Goal: Task Accomplishment & Management: Manage account settings

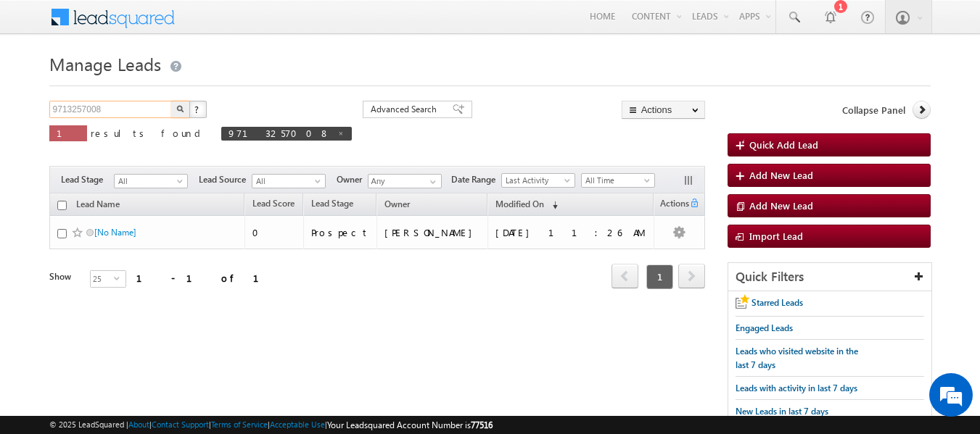
click at [119, 101] on input "9713257008" at bounding box center [111, 109] width 124 height 17
paste input "503534704"
type input "9503534704"
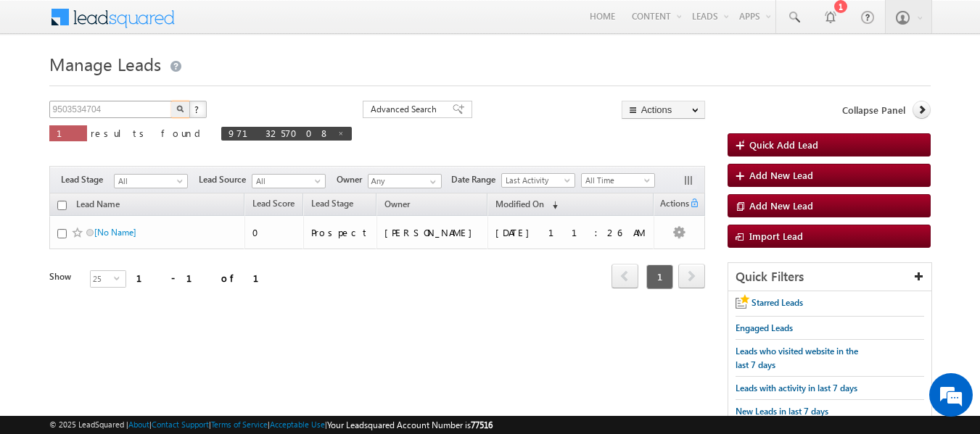
click at [171, 101] on button "button" at bounding box center [180, 109] width 19 height 17
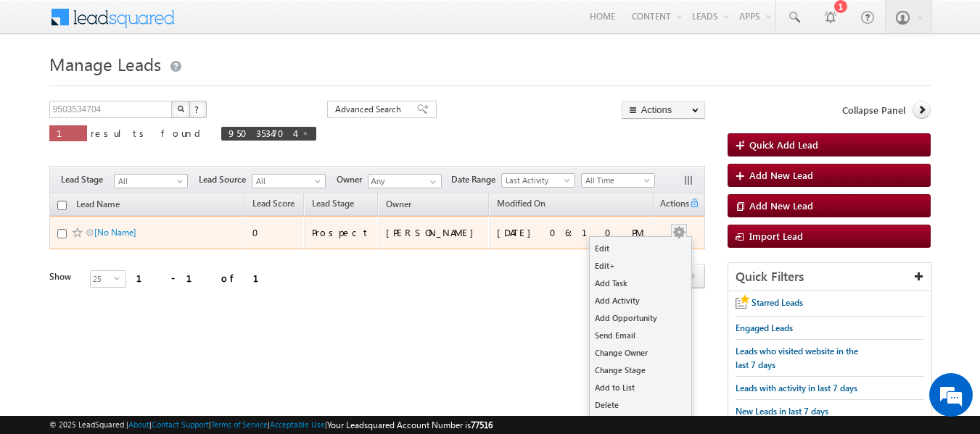
click at [682, 224] on span at bounding box center [679, 230] width 16 height 13
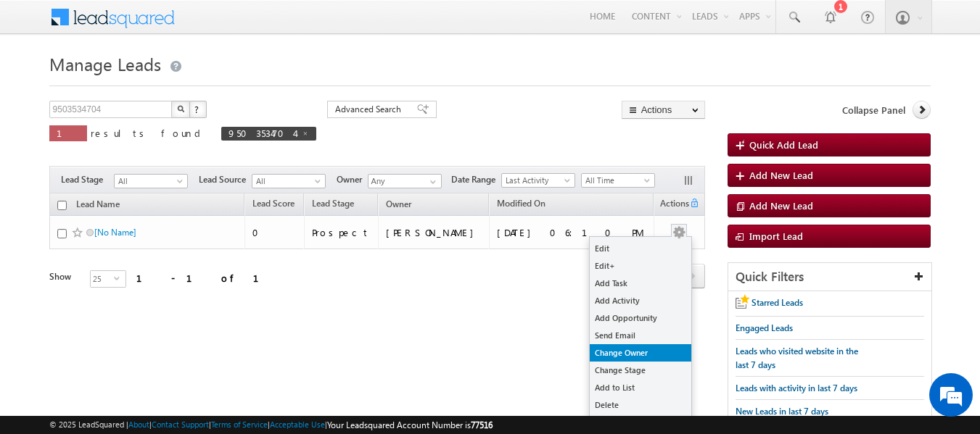
click at [636, 346] on link "Change Owner" at bounding box center [641, 352] width 102 height 17
checkbox input "true"
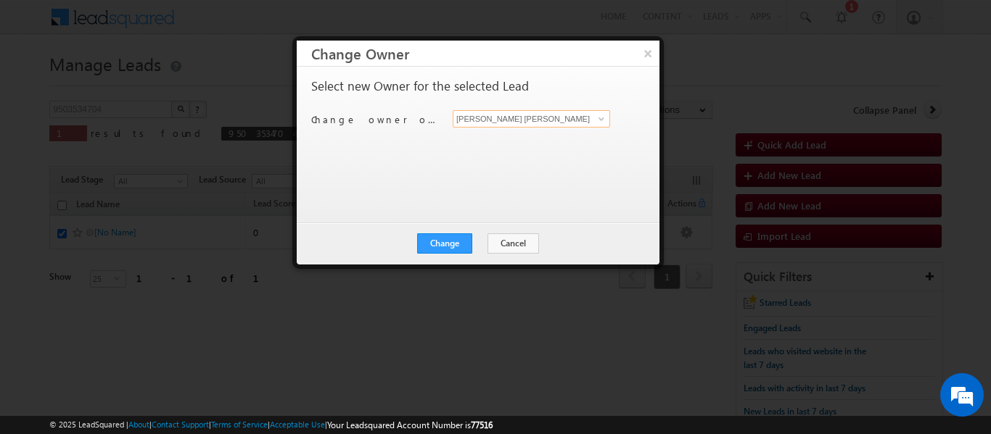
click at [526, 126] on input "[PERSON_NAME] [PERSON_NAME]" at bounding box center [531, 118] width 157 height 17
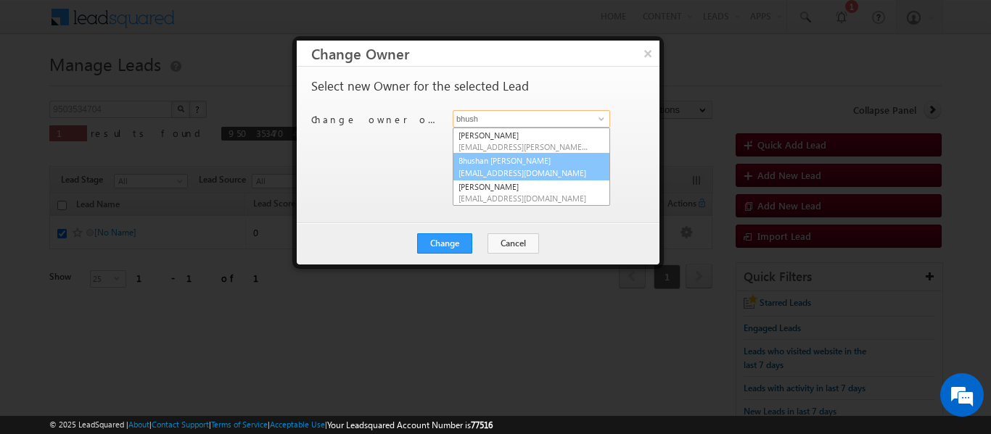
click at [534, 158] on link "Bhushan [PERSON_NAME] [EMAIL_ADDRESS][DOMAIN_NAME]" at bounding box center [531, 167] width 157 height 28
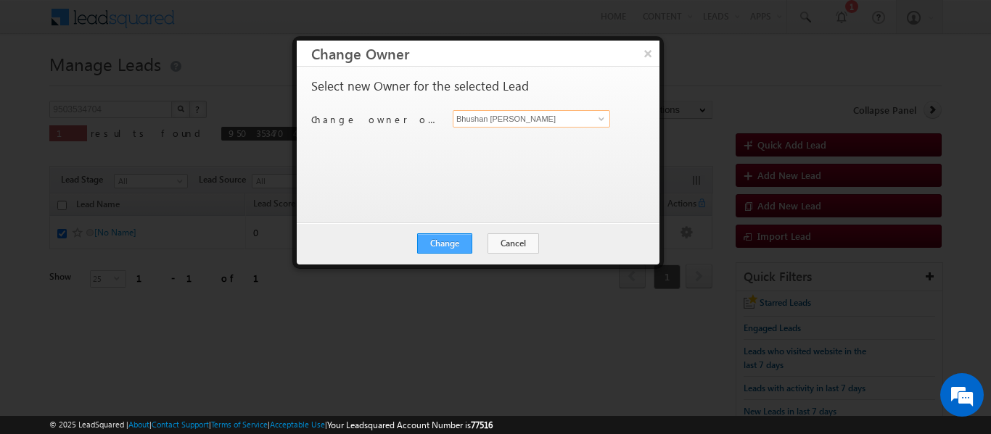
type input "Bhushan [PERSON_NAME]"
click at [450, 242] on button "Change" at bounding box center [444, 244] width 55 height 20
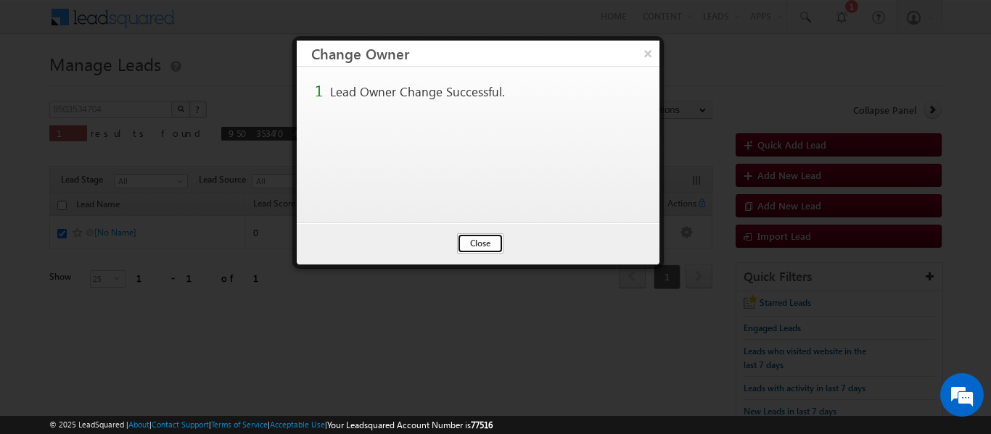
click at [482, 242] on button "Close" at bounding box center [480, 244] width 46 height 20
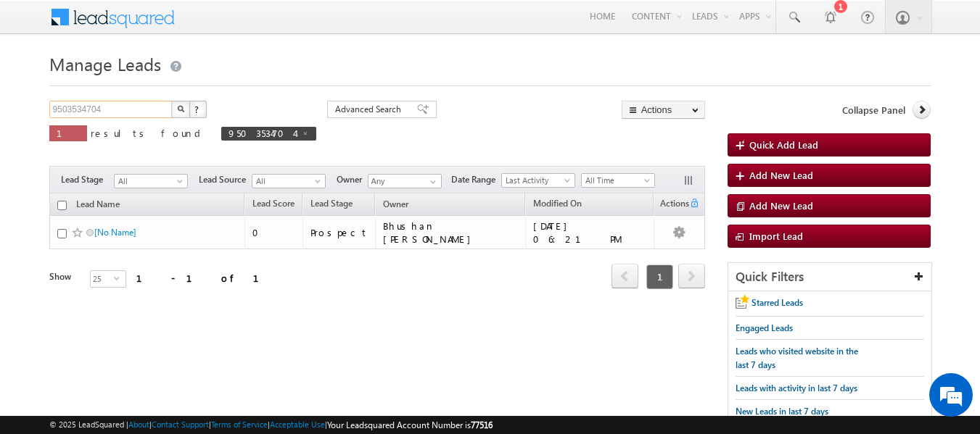
click at [124, 109] on input "9503534704" at bounding box center [111, 109] width 124 height 17
paste input "881330762"
type input "9881330762"
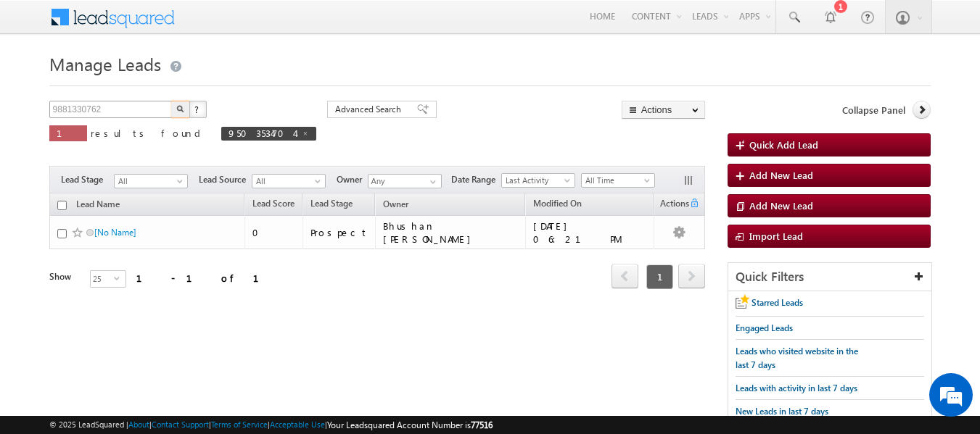
click at [171, 101] on button "button" at bounding box center [180, 109] width 19 height 17
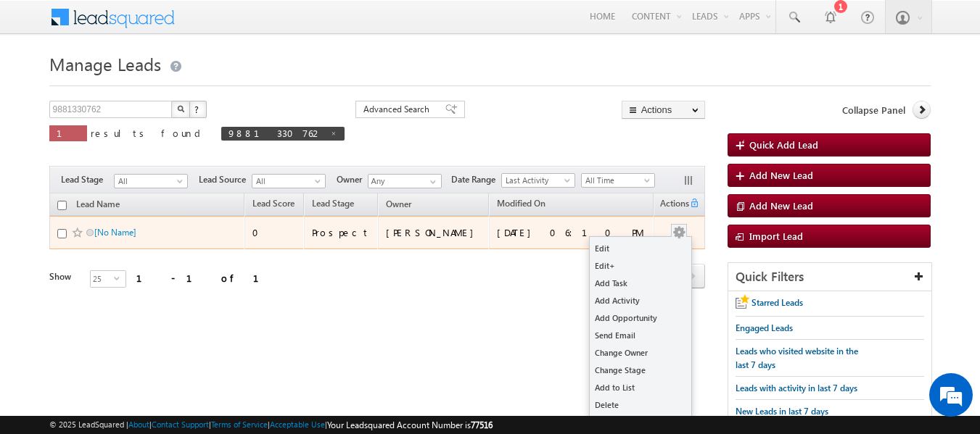
click at [679, 226] on button "button" at bounding box center [679, 233] width 15 height 15
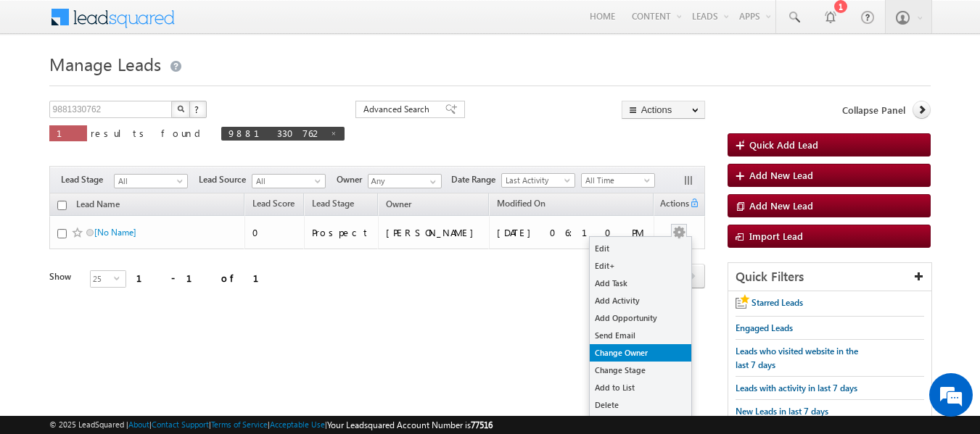
click at [634, 350] on link "Change Owner" at bounding box center [641, 352] width 102 height 17
checkbox input "true"
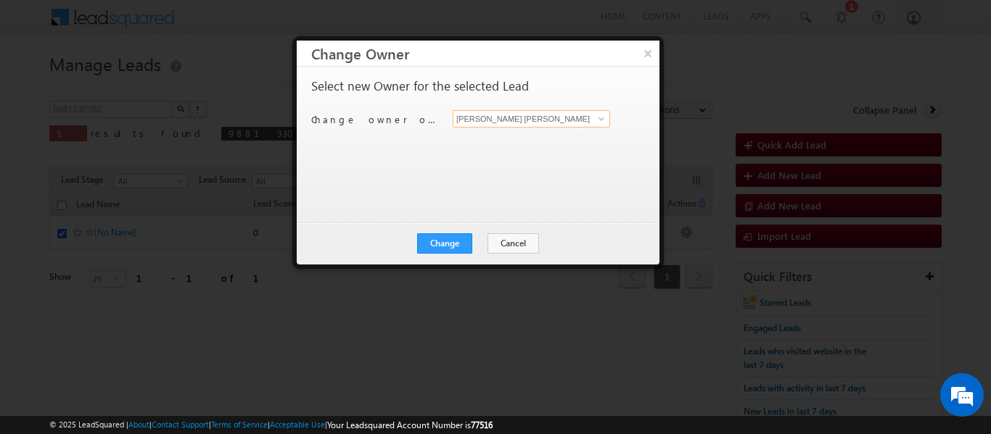
click at [505, 117] on input "[PERSON_NAME] [PERSON_NAME]" at bounding box center [531, 118] width 157 height 17
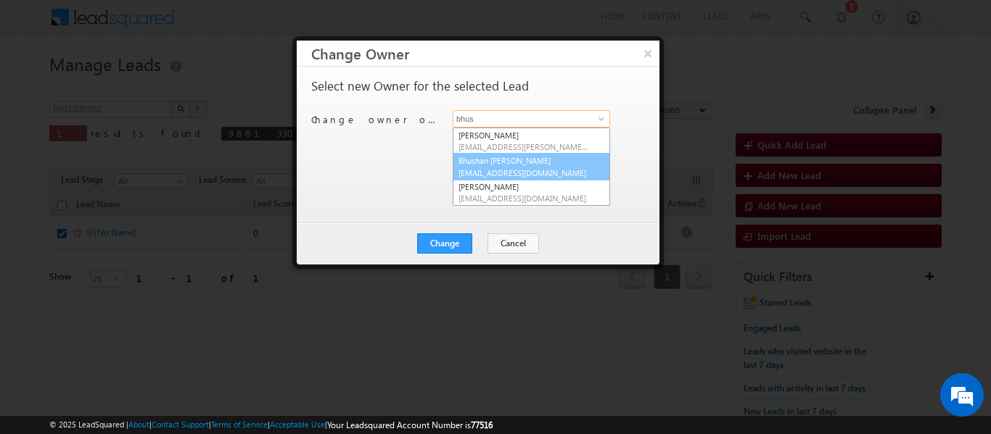
click at [505, 168] on span "[EMAIL_ADDRESS][DOMAIN_NAME]" at bounding box center [523, 173] width 131 height 11
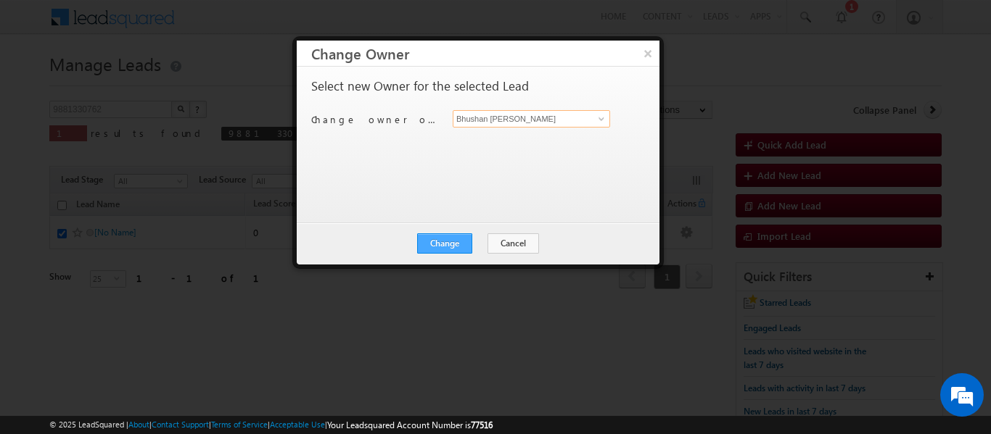
type input "Bhushan [PERSON_NAME]"
click at [454, 243] on button "Change" at bounding box center [444, 244] width 55 height 20
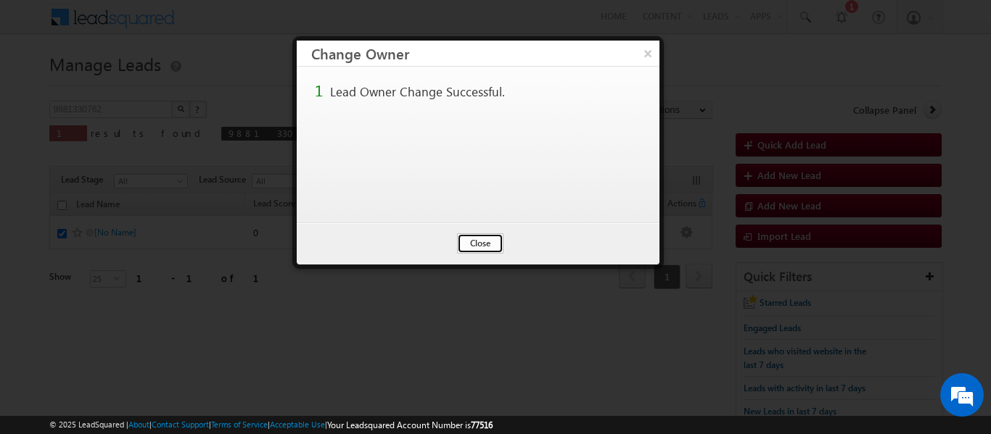
click at [469, 242] on button "Close" at bounding box center [480, 244] width 46 height 20
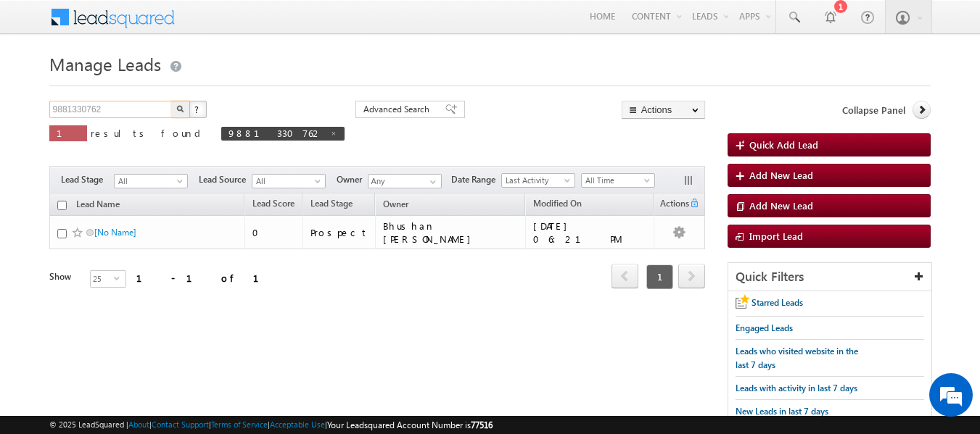
click at [134, 114] on input "9881330762" at bounding box center [111, 109] width 124 height 17
paste input "764261525"
type input "9764261525"
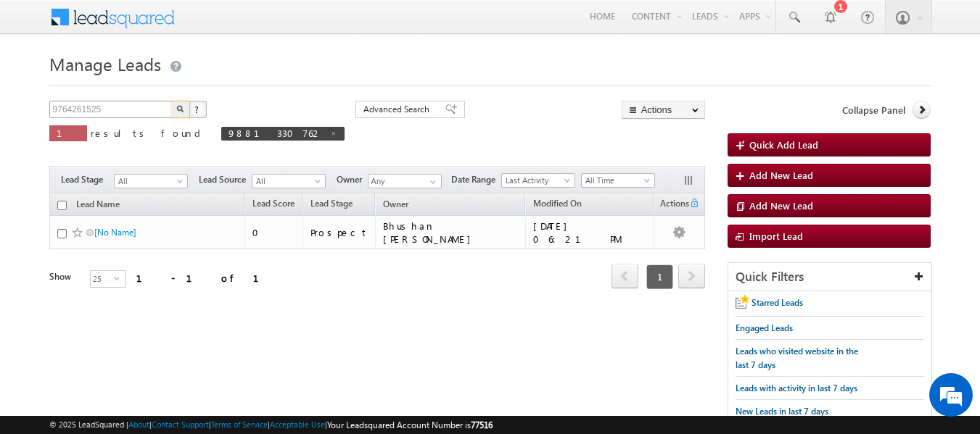
click at [171, 101] on button "button" at bounding box center [180, 109] width 19 height 17
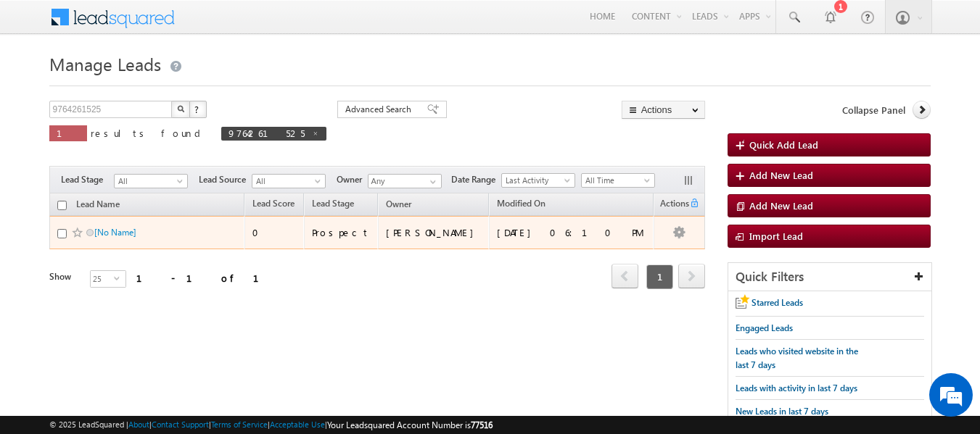
click at [682, 222] on td at bounding box center [678, 232] width 51 height 33
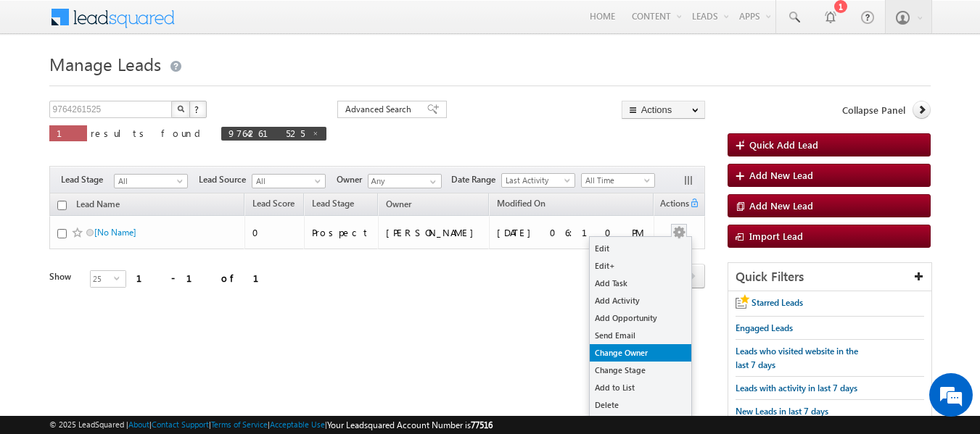
click at [639, 347] on link "Change Owner" at bounding box center [641, 352] width 102 height 17
checkbox input "true"
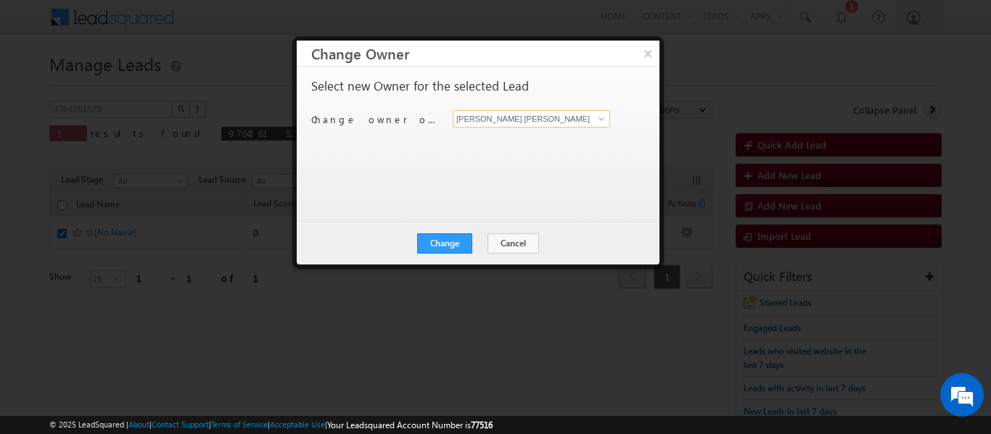
click at [517, 119] on input "[PERSON_NAME] [PERSON_NAME]" at bounding box center [531, 118] width 157 height 17
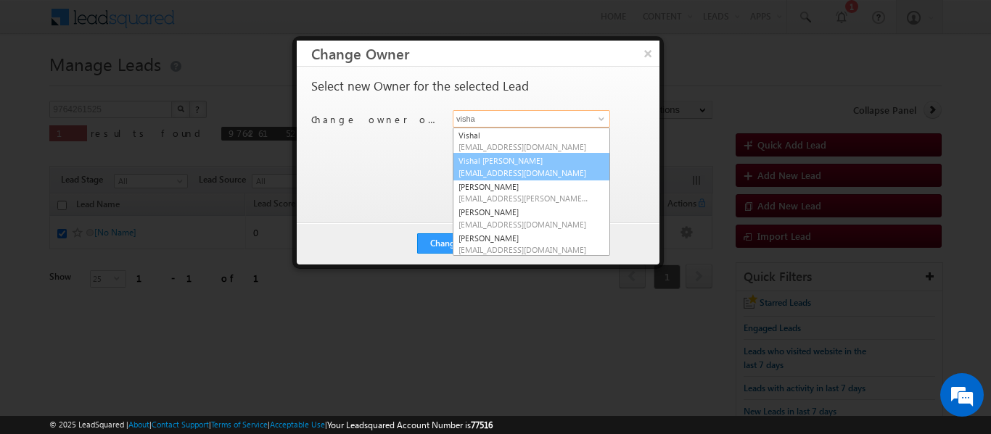
click at [511, 157] on link "Vishal [PERSON_NAME] [EMAIL_ADDRESS][DOMAIN_NAME]" at bounding box center [531, 167] width 157 height 28
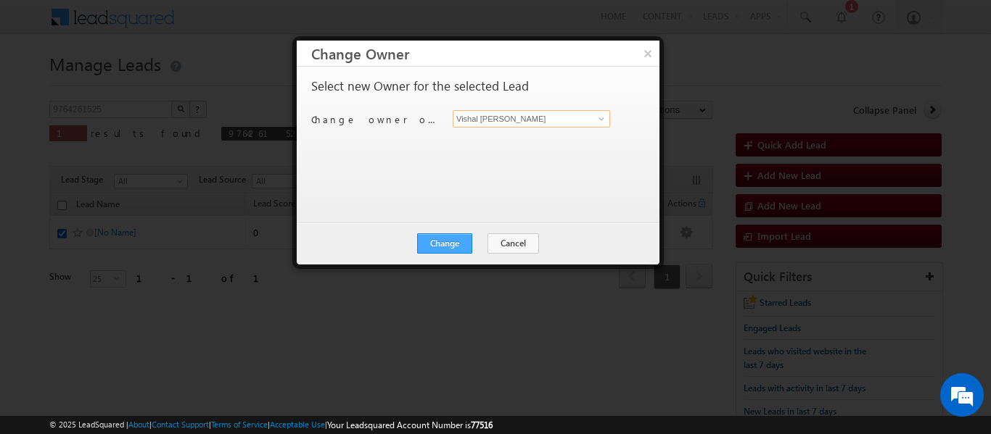
type input "Vishal [PERSON_NAME]"
click at [449, 239] on button "Change" at bounding box center [444, 244] width 55 height 20
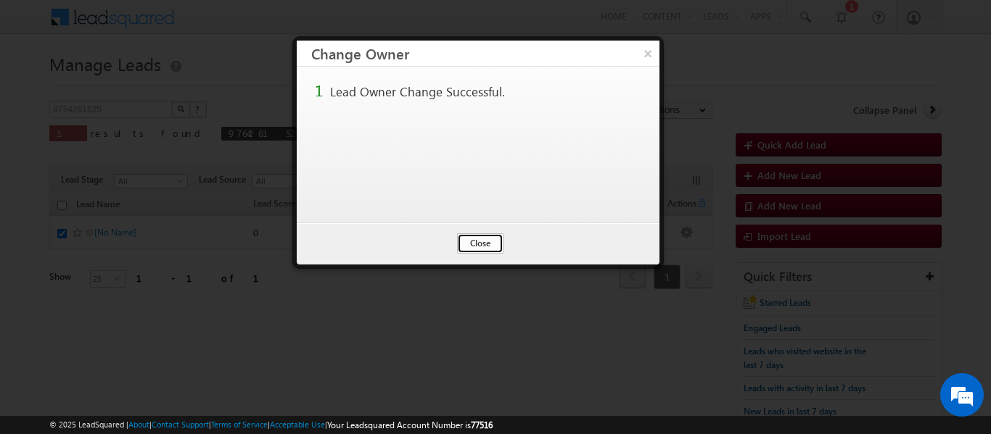
click at [477, 239] on button "Close" at bounding box center [480, 244] width 46 height 20
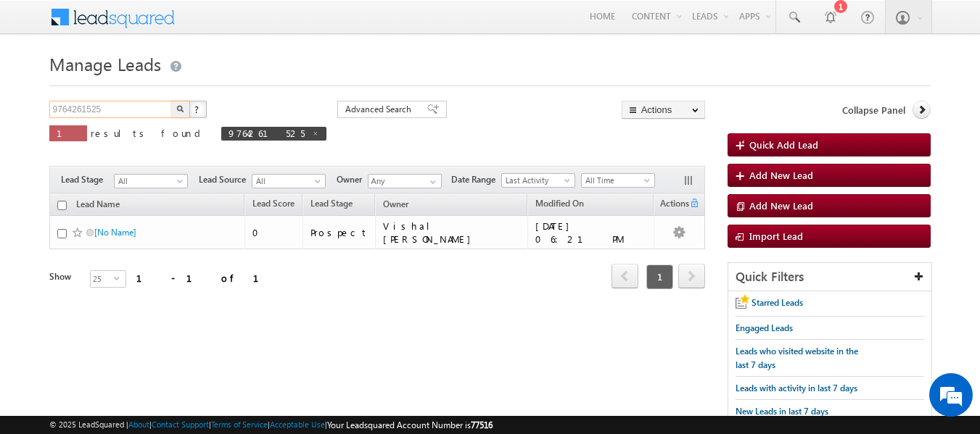
click at [129, 107] on input "9764261525" at bounding box center [111, 109] width 124 height 17
paste input "6396984290"
type input "6396984290"
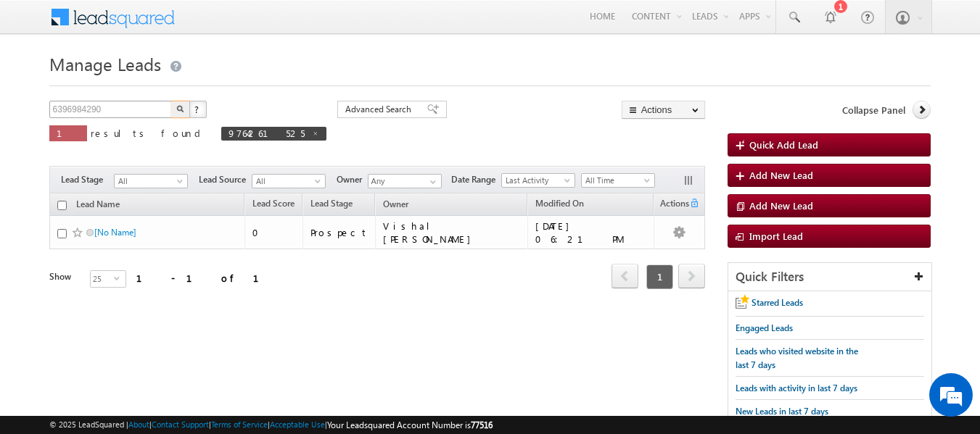
click at [171, 101] on button "button" at bounding box center [180, 109] width 19 height 17
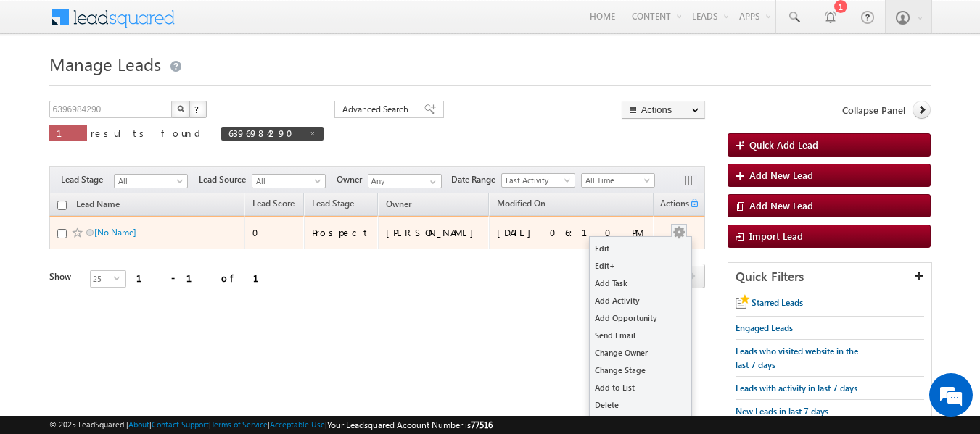
click at [682, 230] on button "button" at bounding box center [679, 233] width 15 height 15
click at [674, 231] on button "button" at bounding box center [679, 233] width 15 height 15
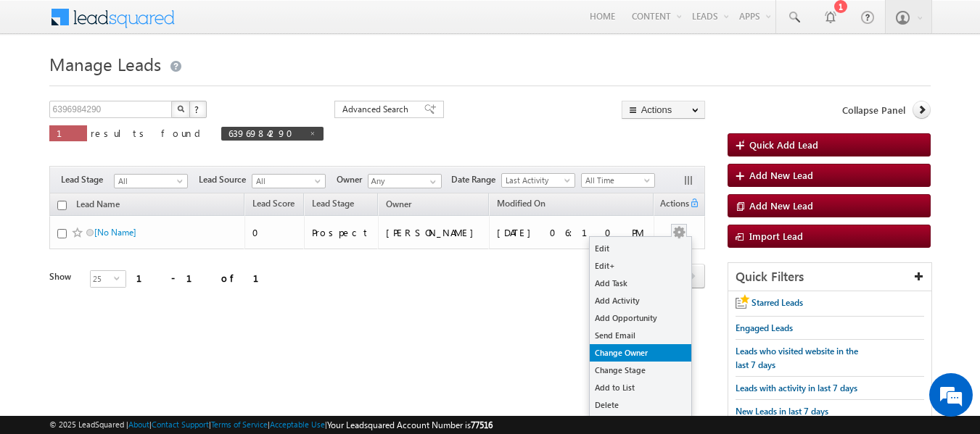
click at [627, 352] on link "Change Owner" at bounding box center [641, 352] width 102 height 17
checkbox input "true"
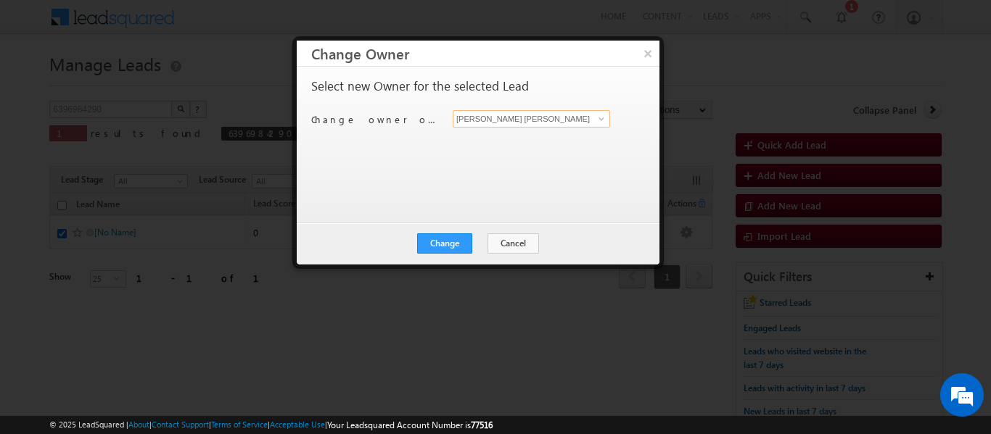
click at [487, 114] on input "[PERSON_NAME] [PERSON_NAME]" at bounding box center [531, 118] width 157 height 17
type input "[PERSON_NAME]"
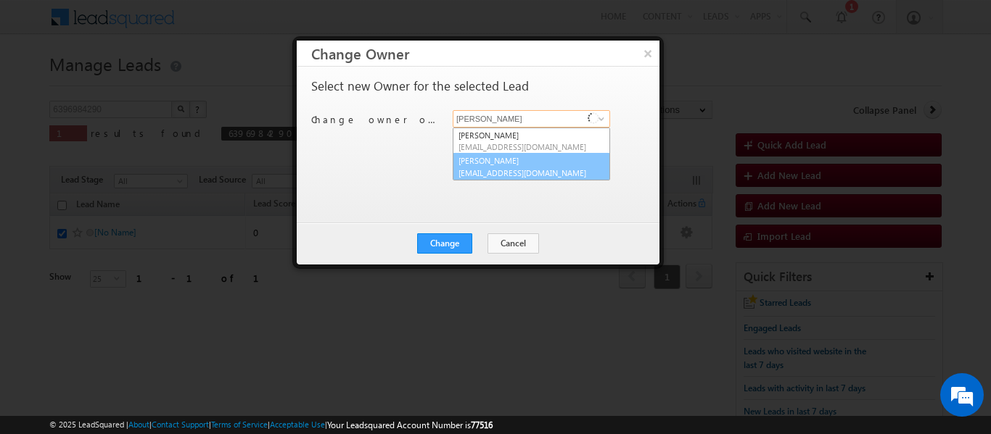
click at [504, 169] on span "[EMAIL_ADDRESS][DOMAIN_NAME]" at bounding box center [523, 173] width 131 height 11
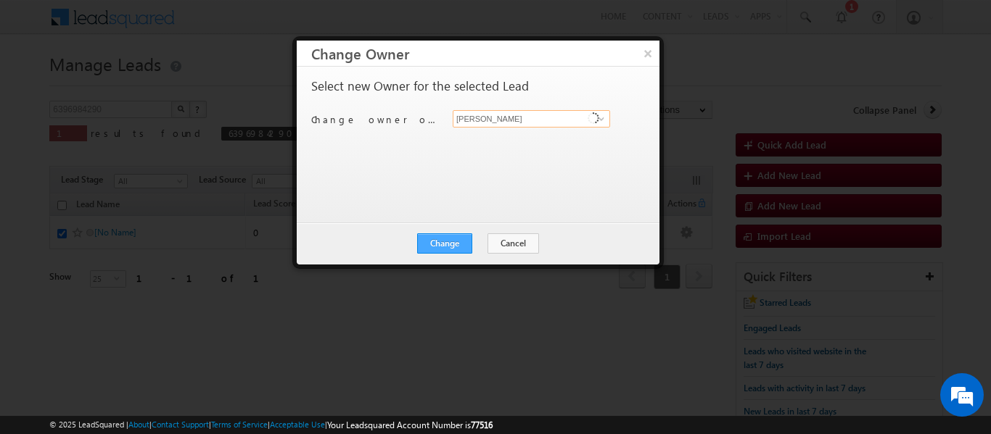
type input "[PERSON_NAME]"
click at [450, 243] on button "Change" at bounding box center [444, 244] width 55 height 20
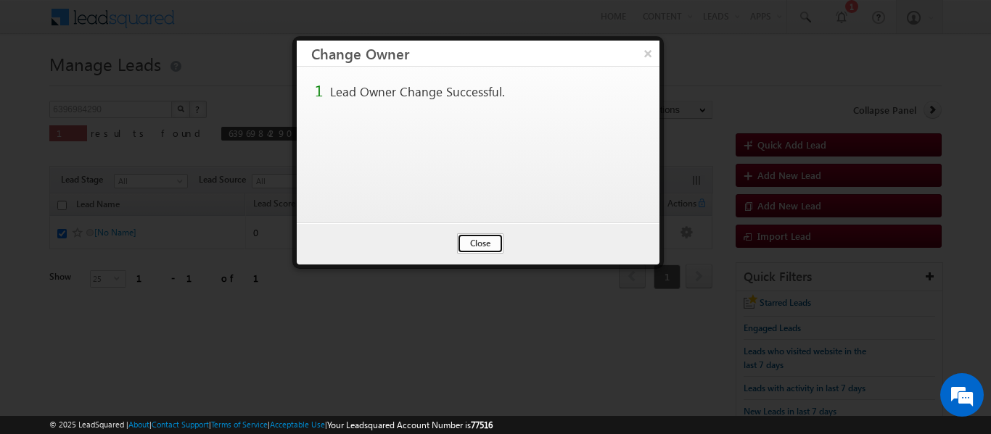
click at [488, 243] on button "Close" at bounding box center [480, 244] width 46 height 20
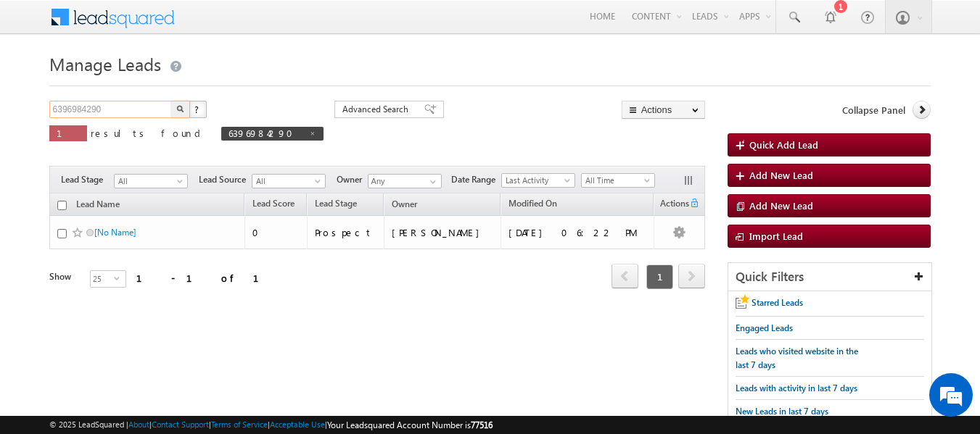
click at [135, 115] on input "6396984290" at bounding box center [111, 109] width 124 height 17
paste input "9824594527"
type input "9824594527"
click at [171, 101] on button "button" at bounding box center [180, 109] width 19 height 17
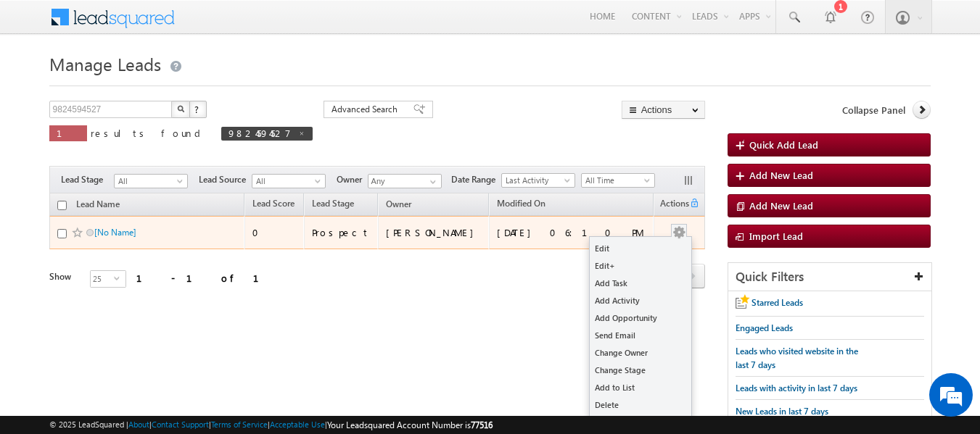
click at [680, 226] on button "button" at bounding box center [679, 233] width 15 height 15
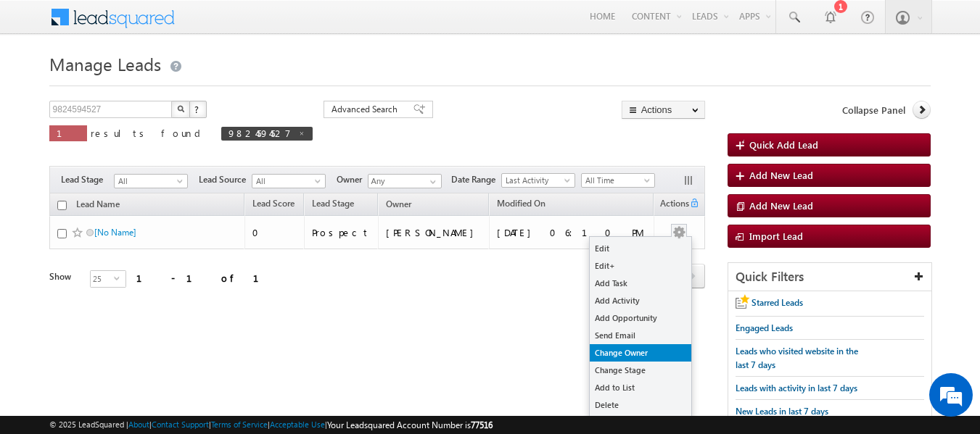
click at [644, 349] on link "Change Owner" at bounding box center [641, 352] width 102 height 17
checkbox input "true"
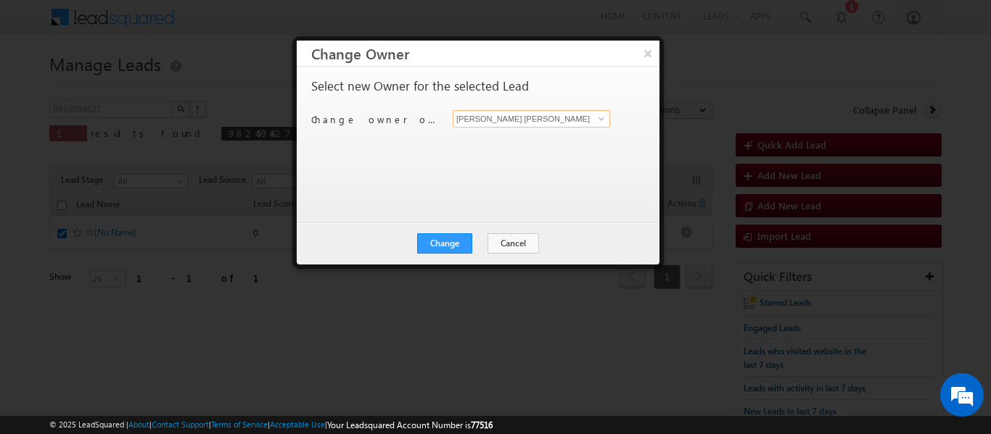
click at [527, 118] on input "[PERSON_NAME] [PERSON_NAME]" at bounding box center [531, 118] width 157 height 17
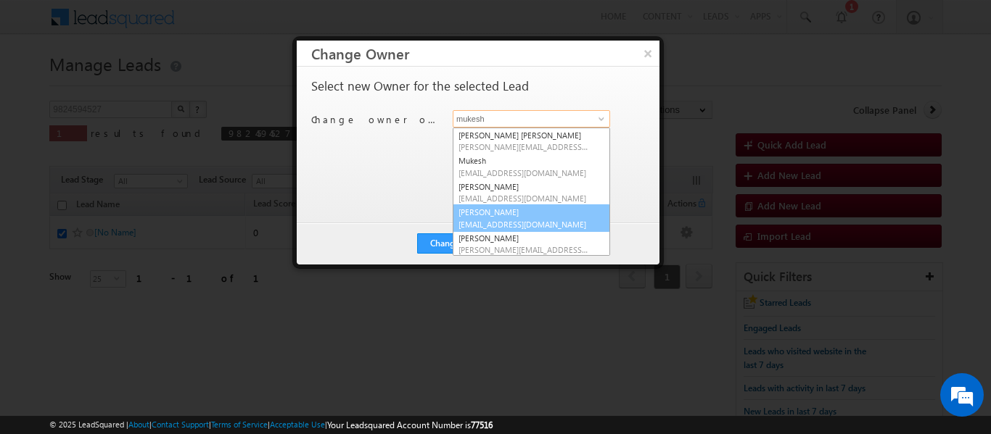
click at [503, 223] on span "[EMAIL_ADDRESS][DOMAIN_NAME]" at bounding box center [523, 224] width 131 height 11
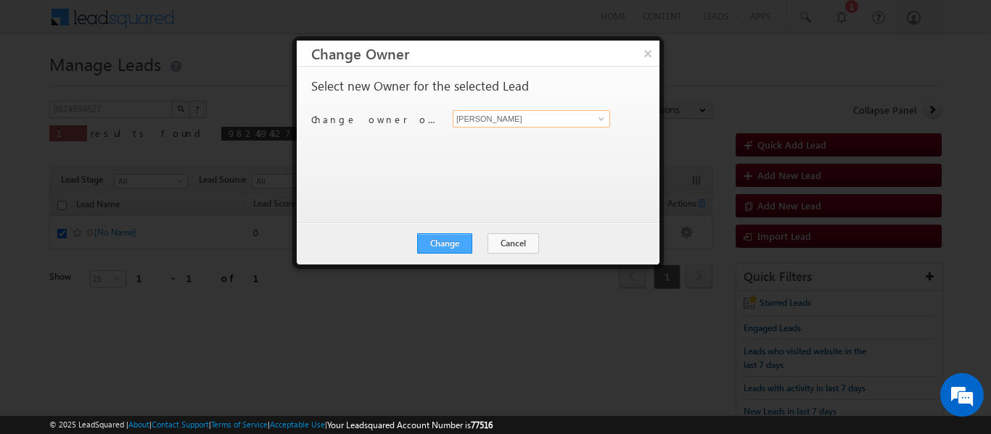
type input "[PERSON_NAME]"
click at [460, 243] on button "Change" at bounding box center [444, 244] width 55 height 20
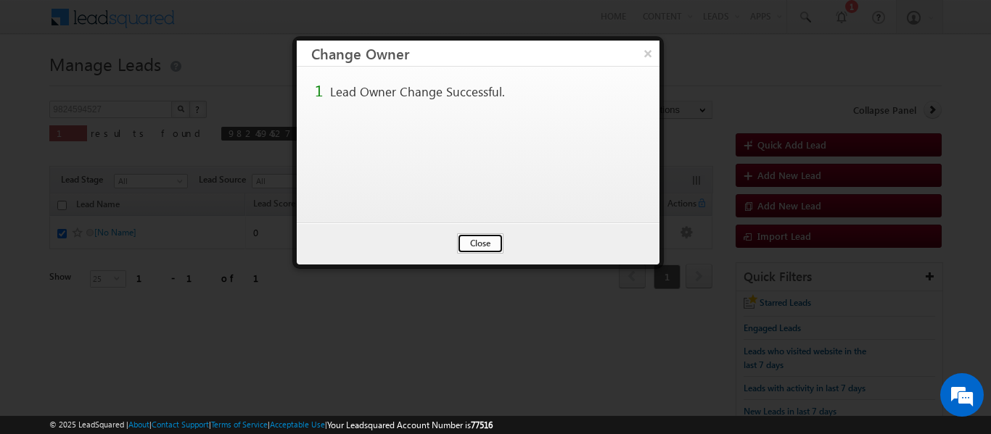
click at [481, 241] on button "Close" at bounding box center [480, 244] width 46 height 20
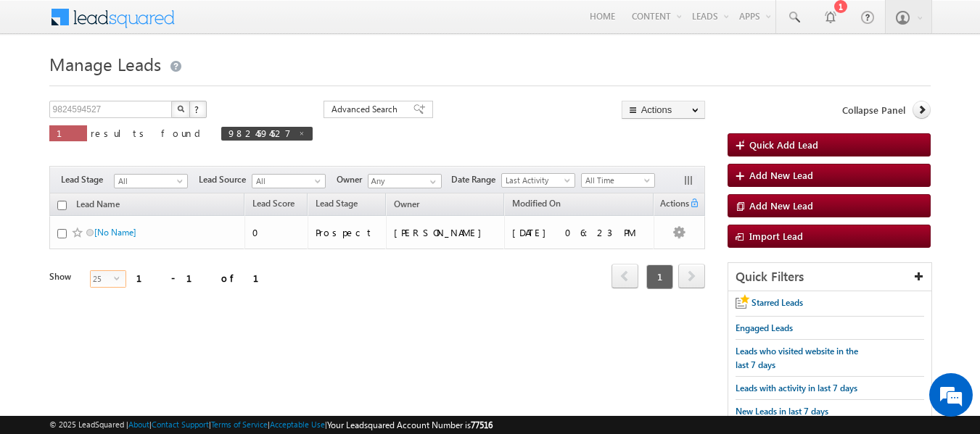
click at [99, 277] on span "25" at bounding box center [102, 279] width 23 height 16
click at [94, 292] on li "15" at bounding box center [98, 296] width 35 height 15
click at [180, 105] on img "button" at bounding box center [180, 108] width 7 height 7
click at [421, 181] on input "Any" at bounding box center [405, 181] width 74 height 15
click at [437, 181] on span at bounding box center [433, 182] width 12 height 12
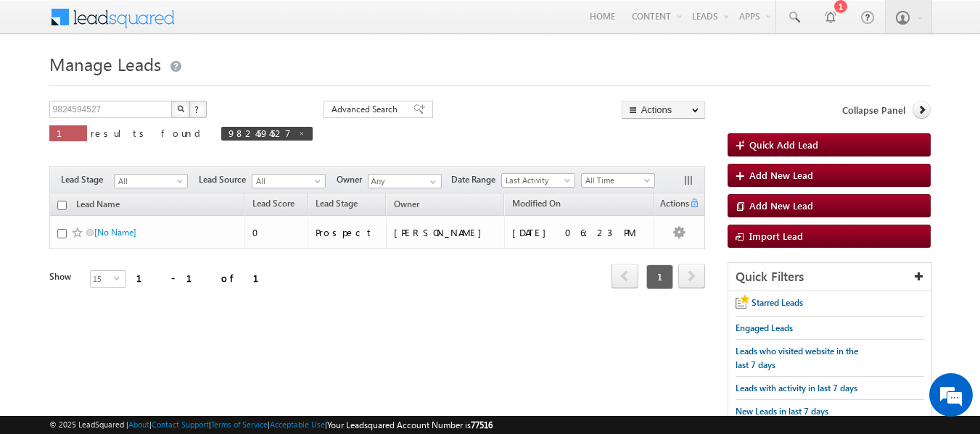
click at [267, 279] on div "Refresh first prev 1 next last 1 - 1 of 1" at bounding box center [377, 270] width 656 height 42
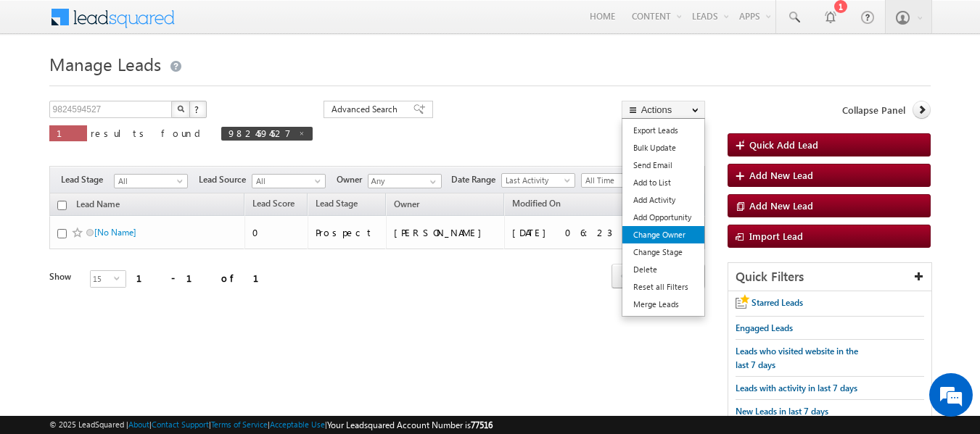
click at [675, 230] on link "Change Owner" at bounding box center [663, 234] width 82 height 17
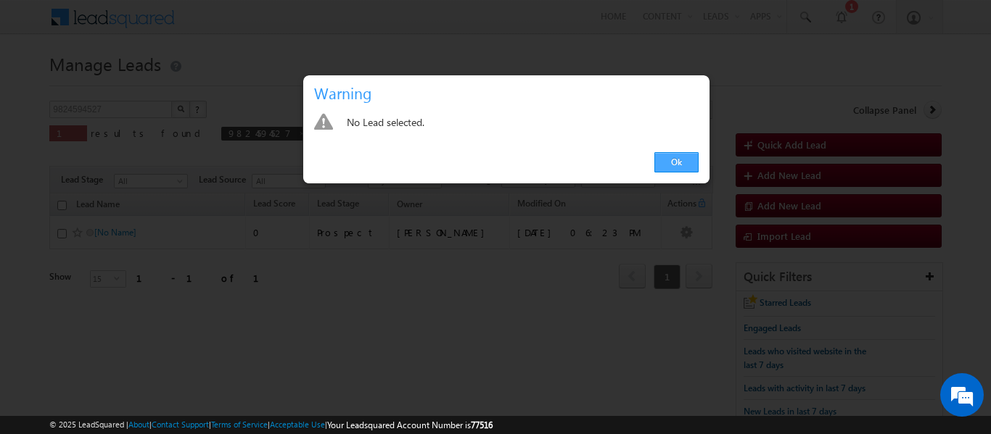
click at [686, 168] on link "Ok" at bounding box center [676, 162] width 44 height 20
